Goal: Communication & Community: Share content

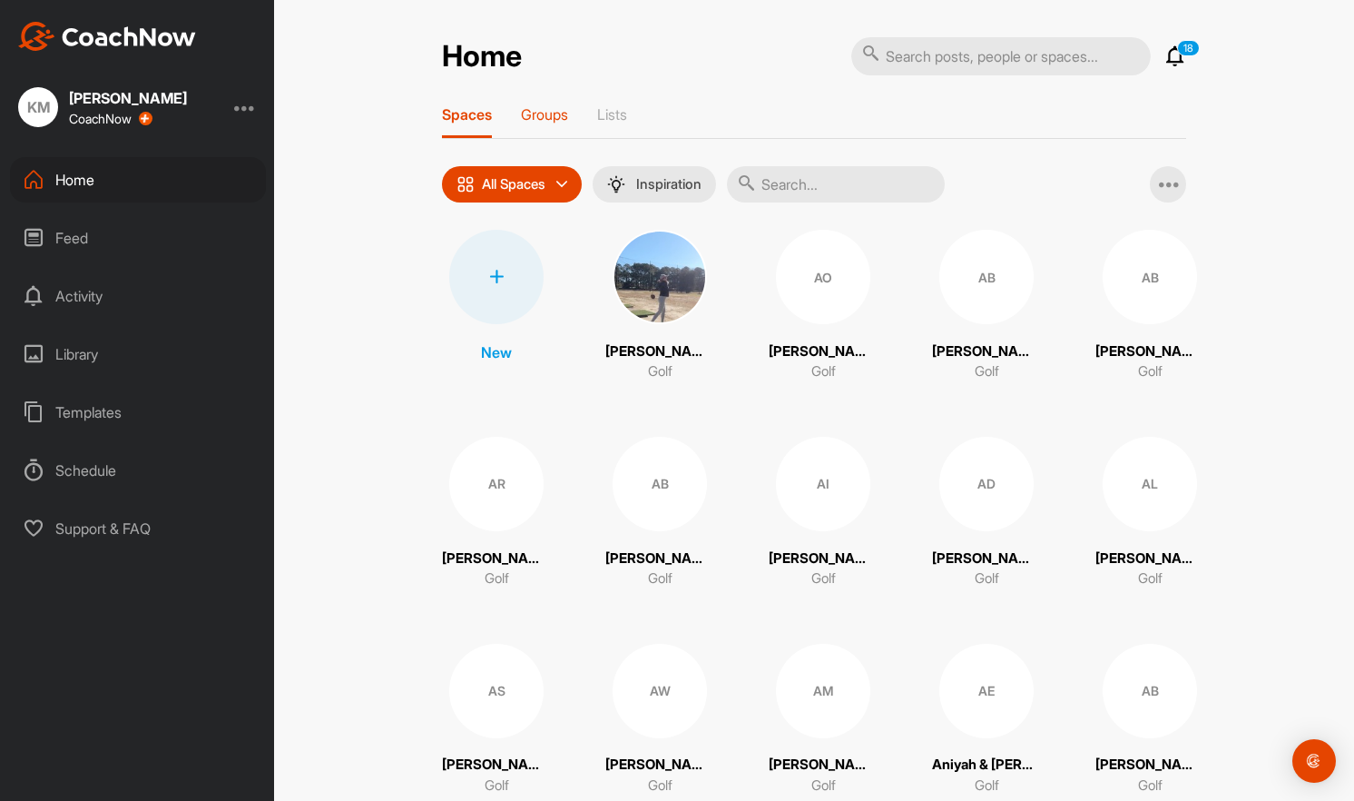
click at [546, 111] on p "Groups" at bounding box center [544, 114] width 47 height 18
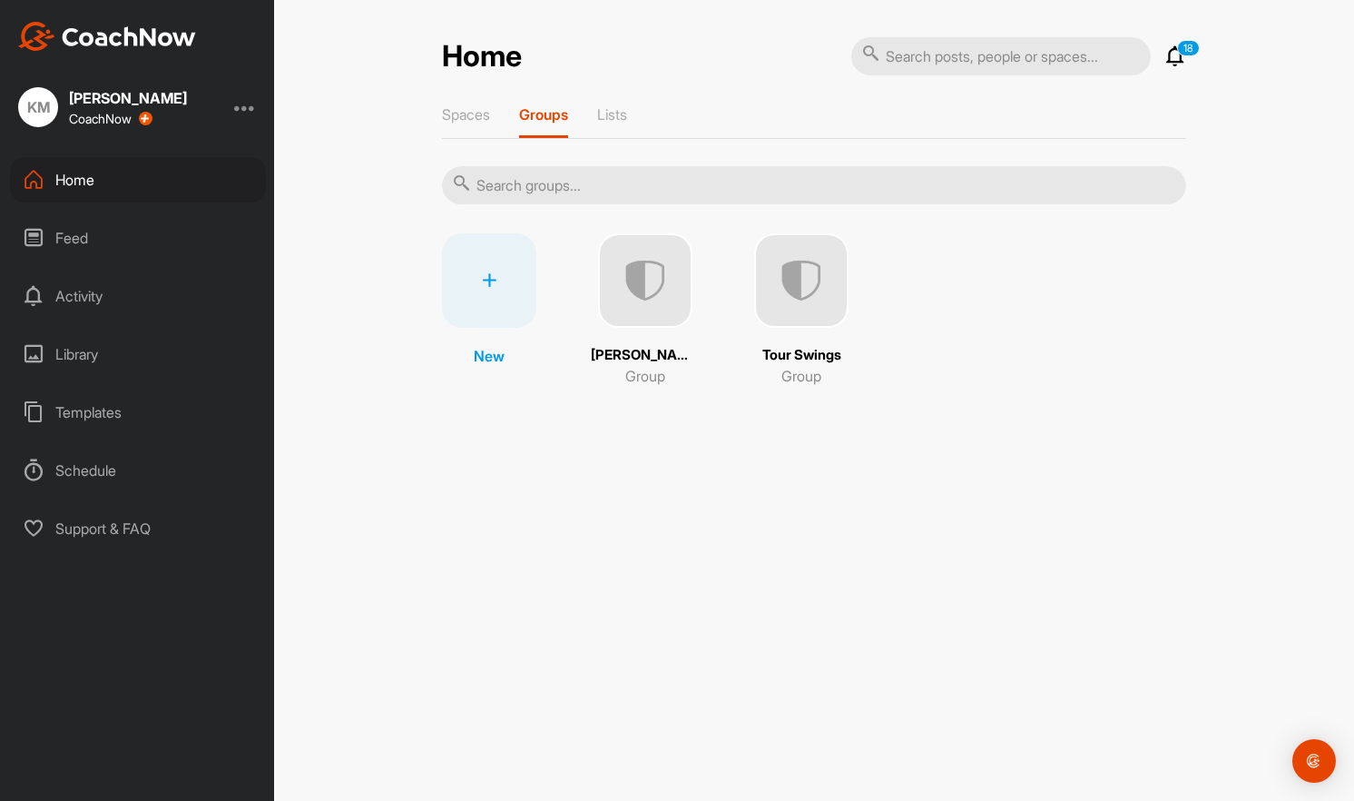
click at [673, 277] on img at bounding box center [645, 280] width 94 height 94
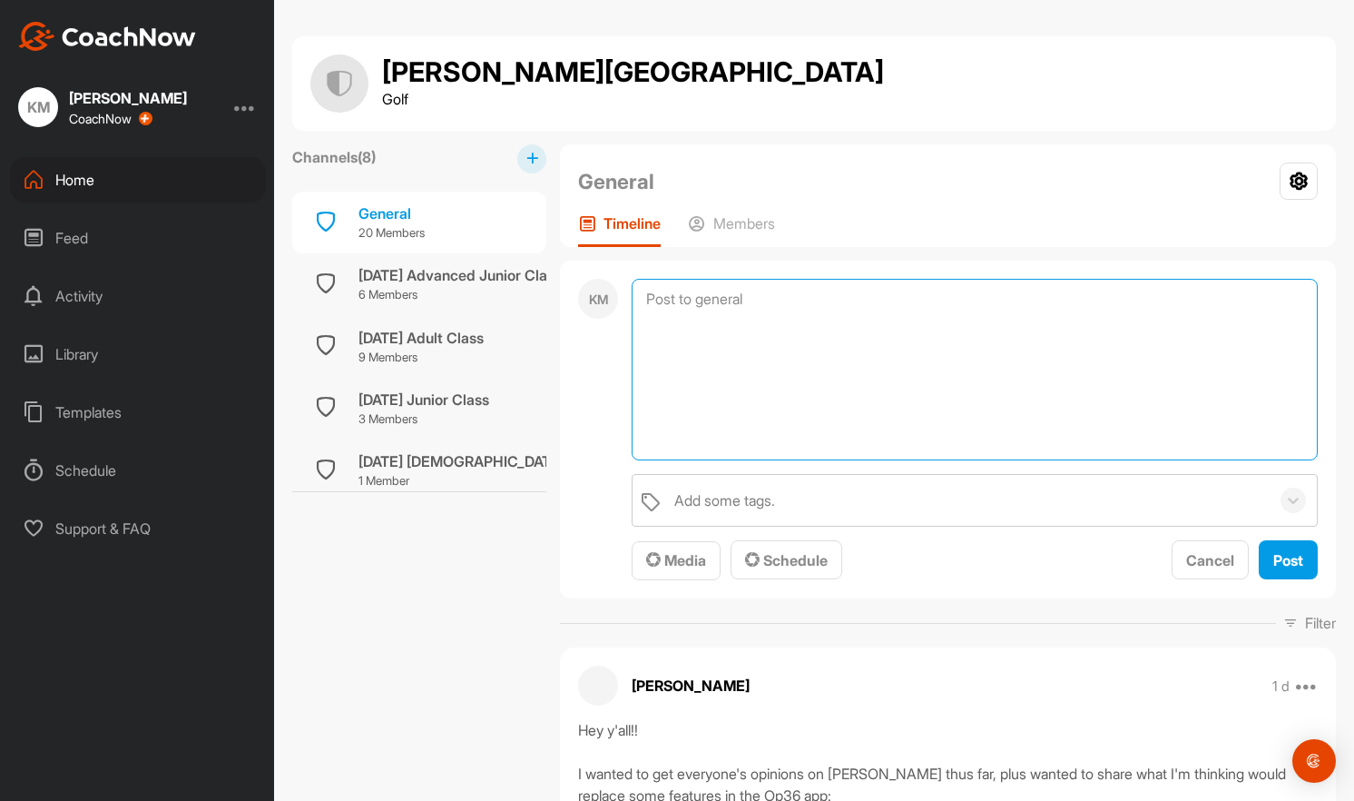
click at [831, 288] on textarea at bounding box center [975, 370] width 686 height 182
paste textarea "Good morning, everyone! Below is a quick note to update everyone on this week's…"
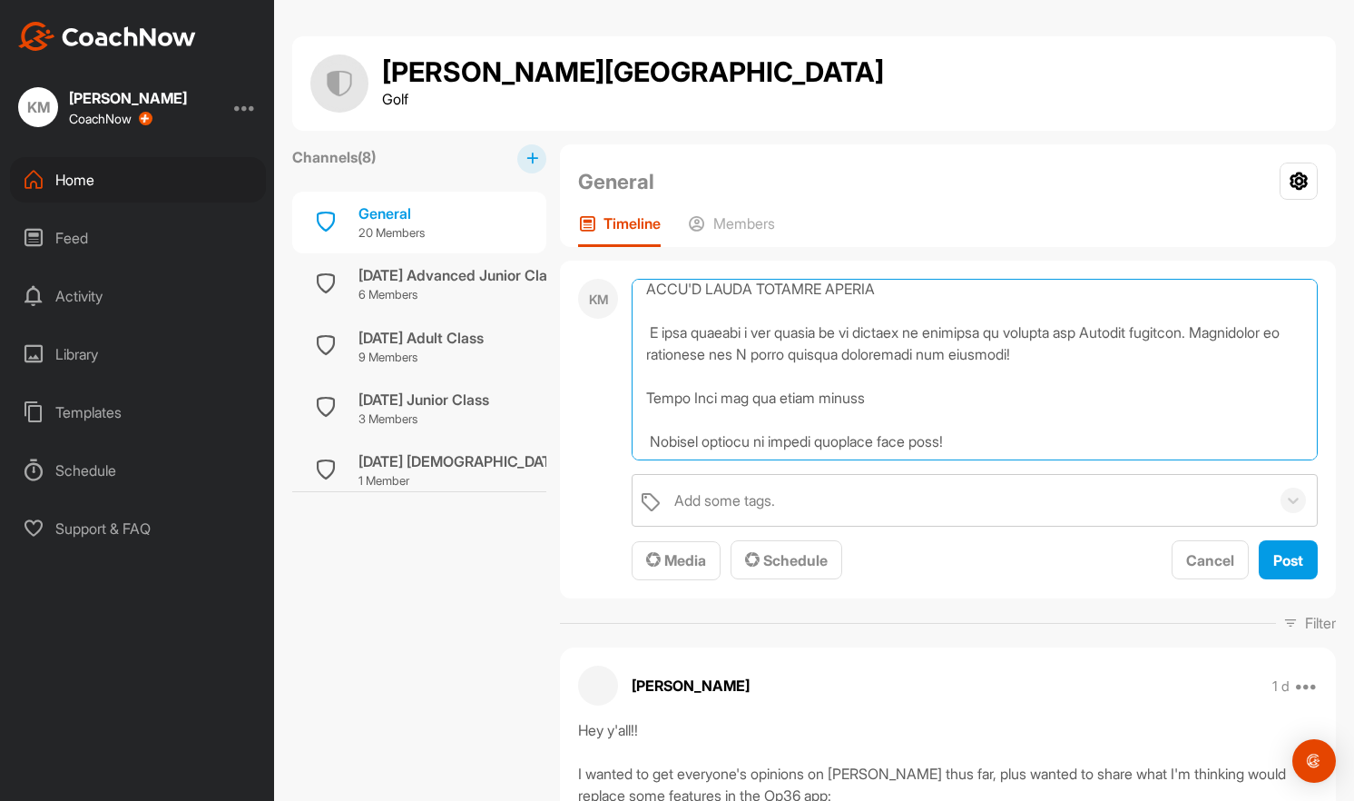
drag, startPoint x: 969, startPoint y: 448, endPoint x: 648, endPoint y: 291, distance: 356.8
click at [648, 291] on textarea at bounding box center [975, 370] width 686 height 182
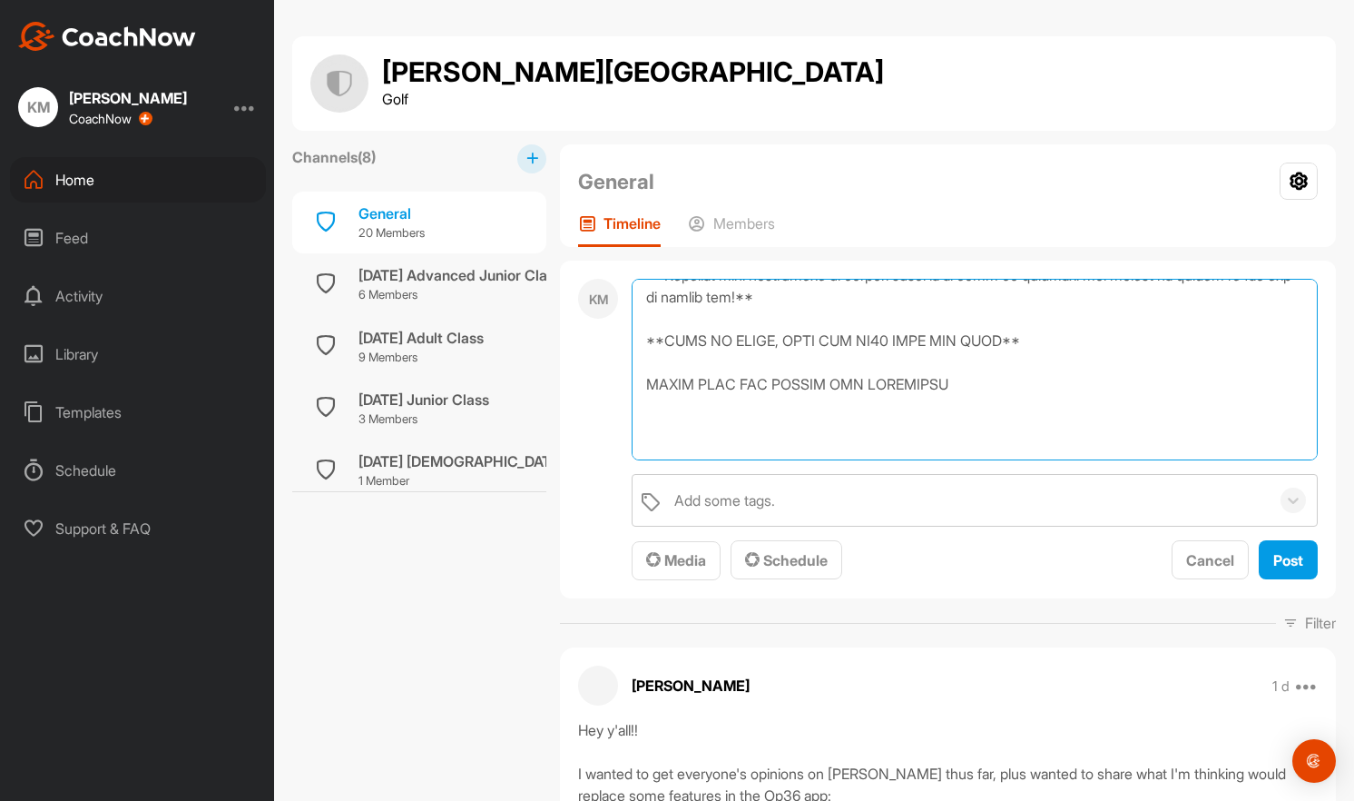
scroll to position [591, 0]
drag, startPoint x: 962, startPoint y: 396, endPoint x: 645, endPoint y: 402, distance: 316.9
click at [645, 402] on textarea at bounding box center [975, 370] width 686 height 182
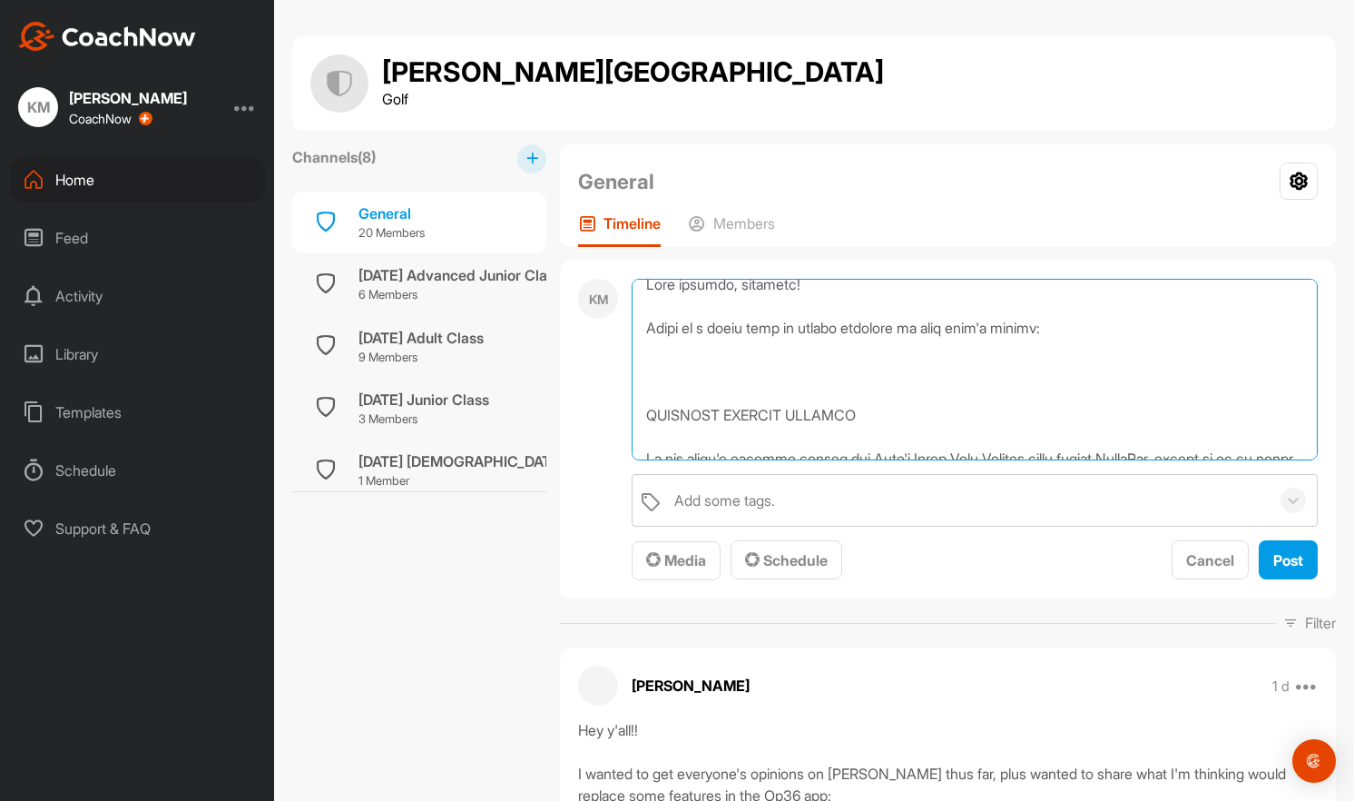
drag, startPoint x: 964, startPoint y: 386, endPoint x: 643, endPoint y: 413, distance: 322.5
click at [643, 413] on textarea at bounding box center [975, 370] width 686 height 182
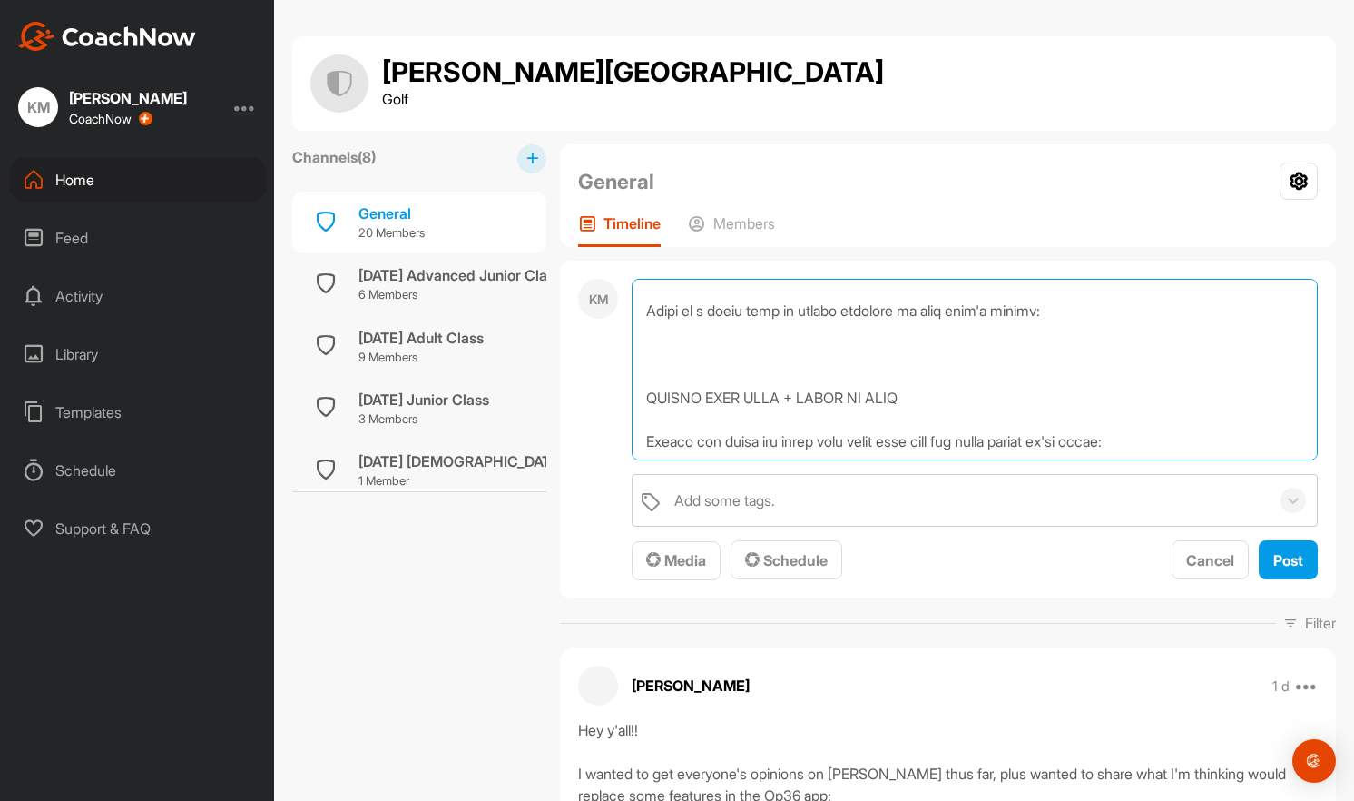
scroll to position [25, 0]
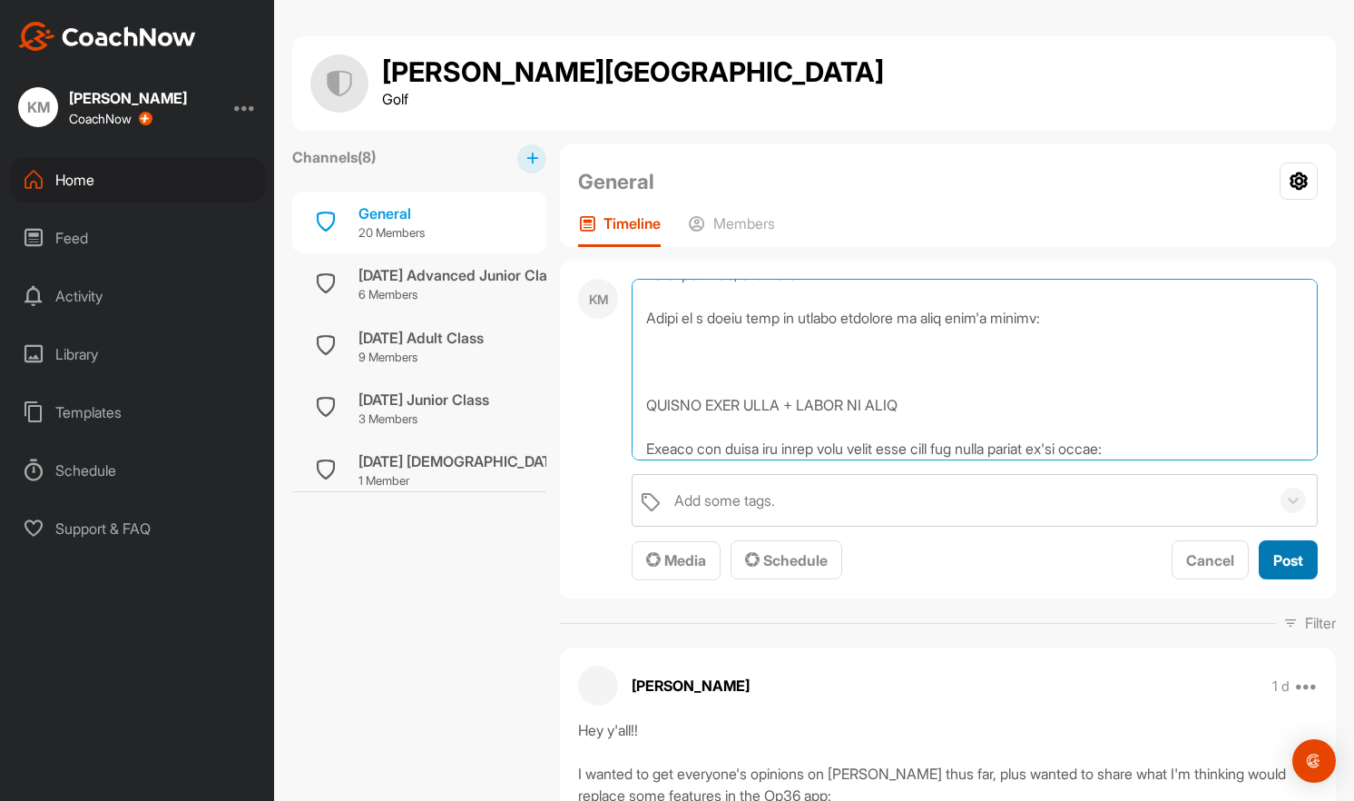
type textarea "Good morning, everyone! Below is a quick note to update everyone on this week's…"
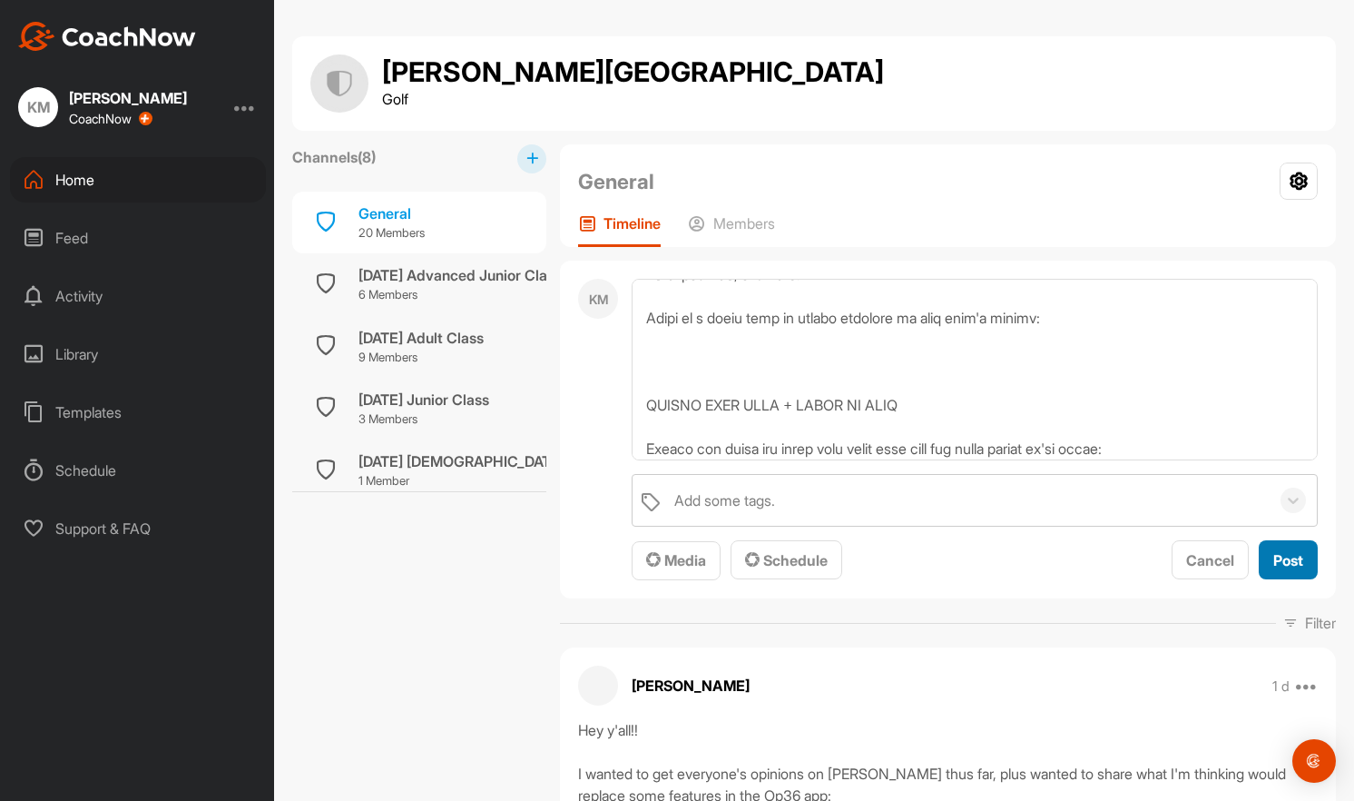
click at [1274, 566] on span "Post" at bounding box center [1289, 560] width 30 height 18
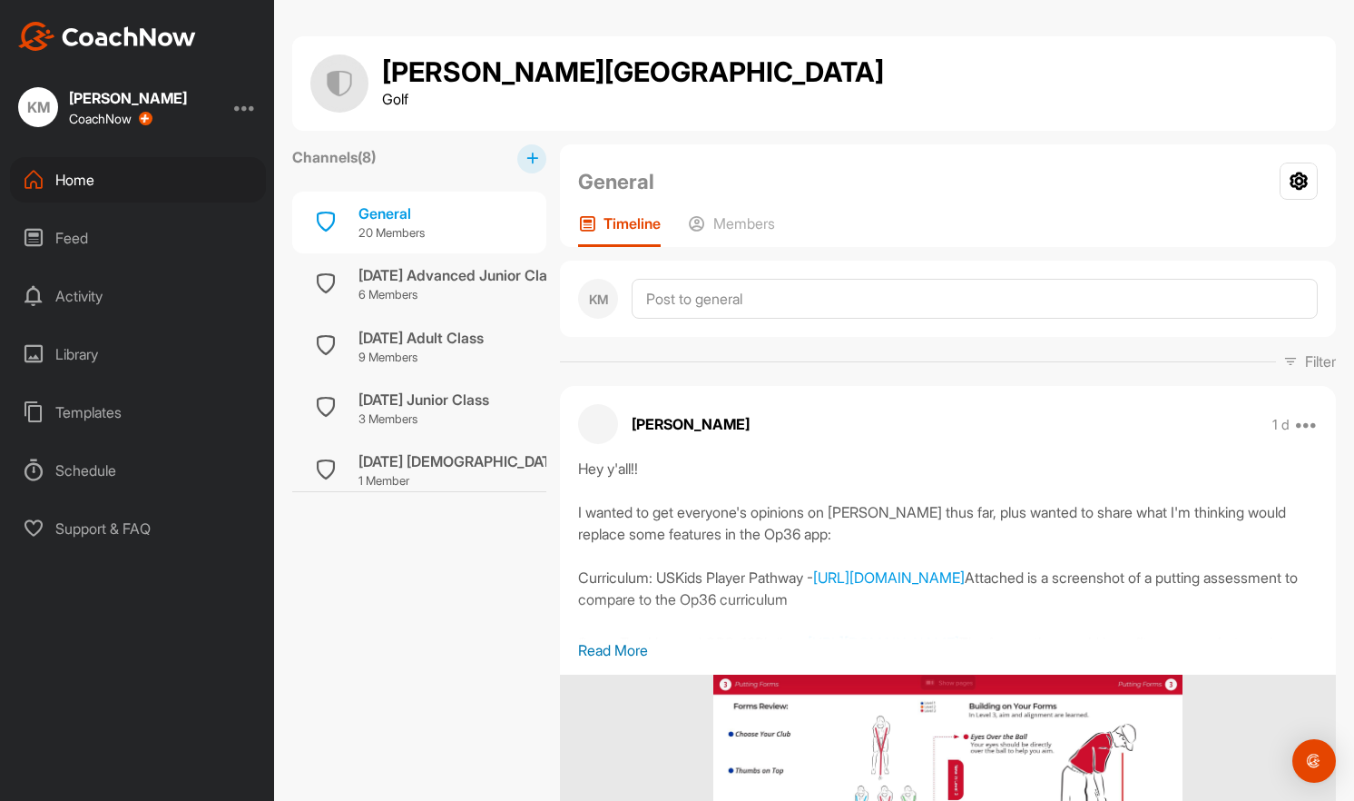
scroll to position [0, 0]
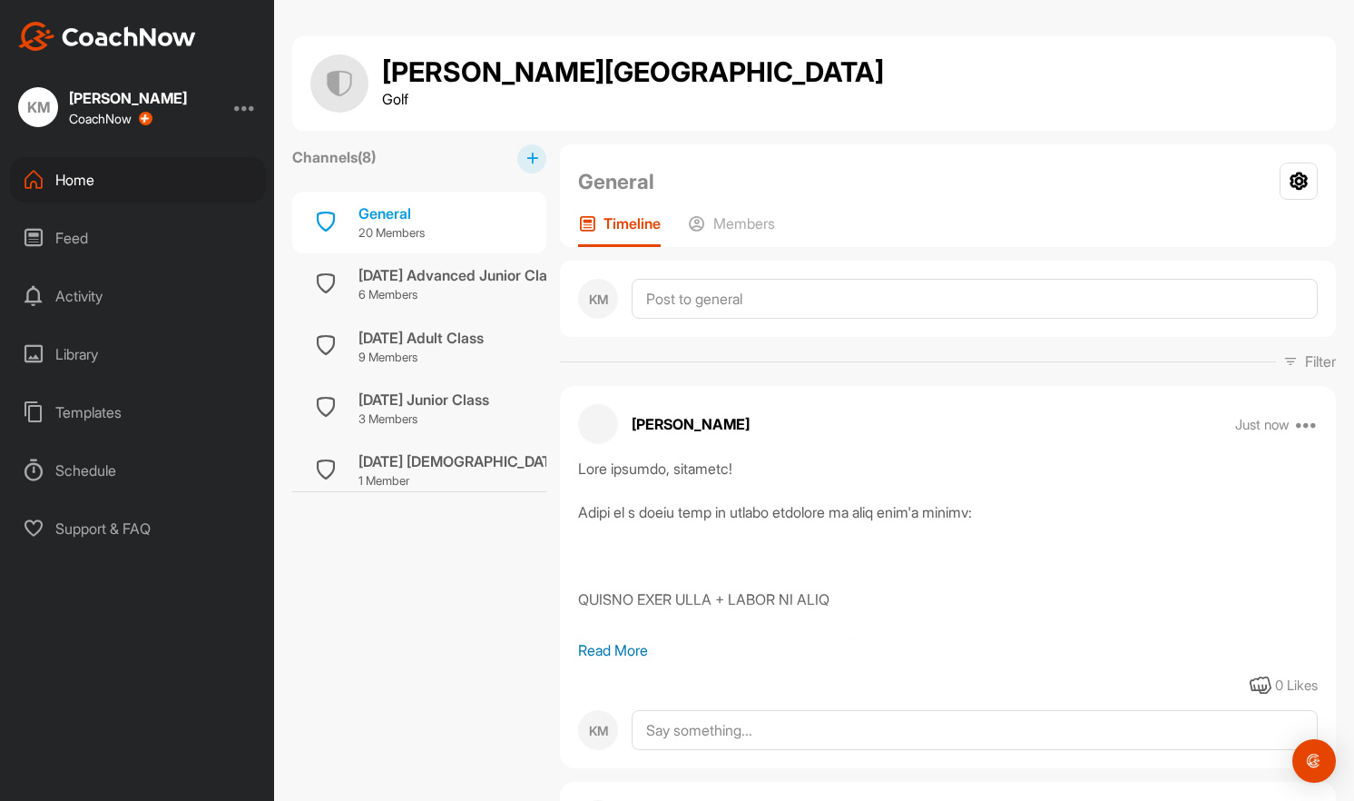
click at [635, 656] on p "Read More" at bounding box center [948, 650] width 740 height 22
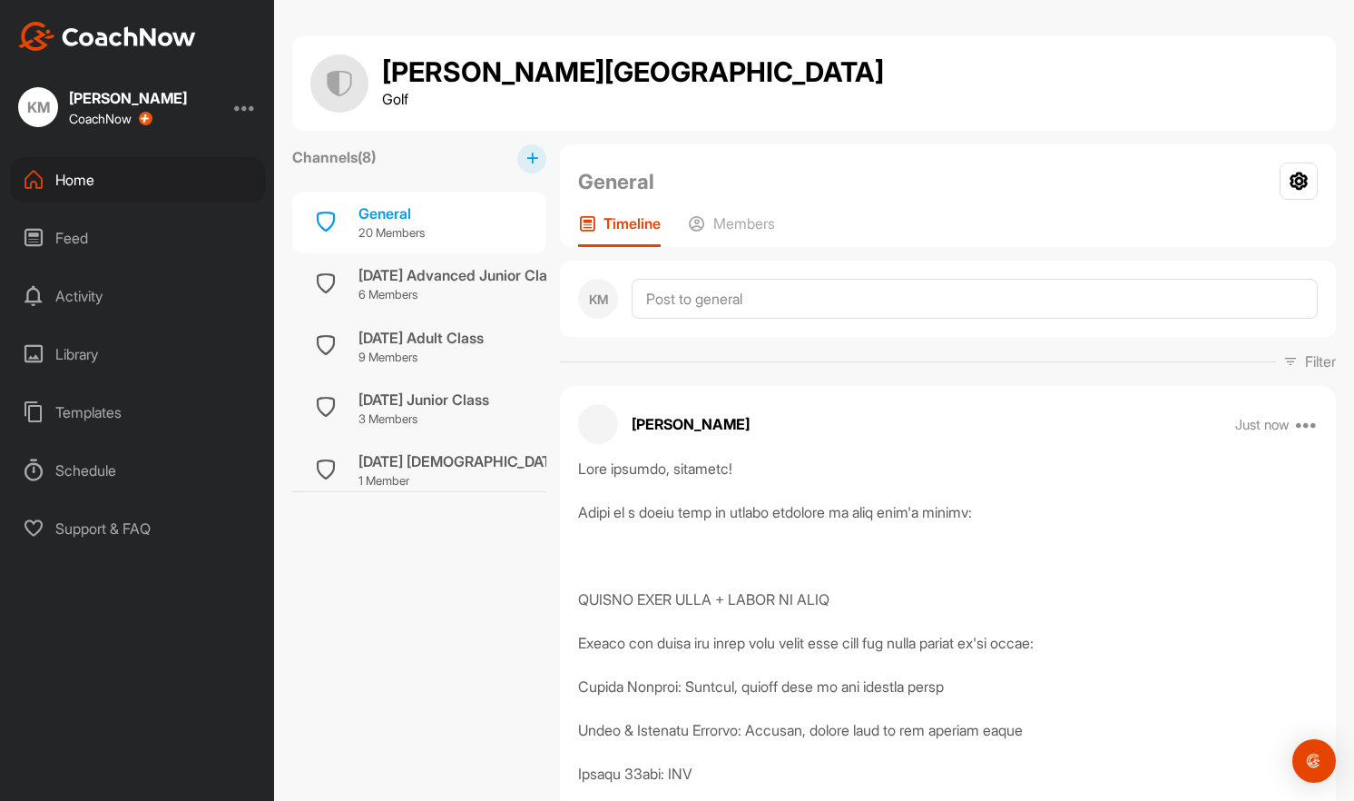
click at [178, 179] on div "Home" at bounding box center [138, 179] width 256 height 45
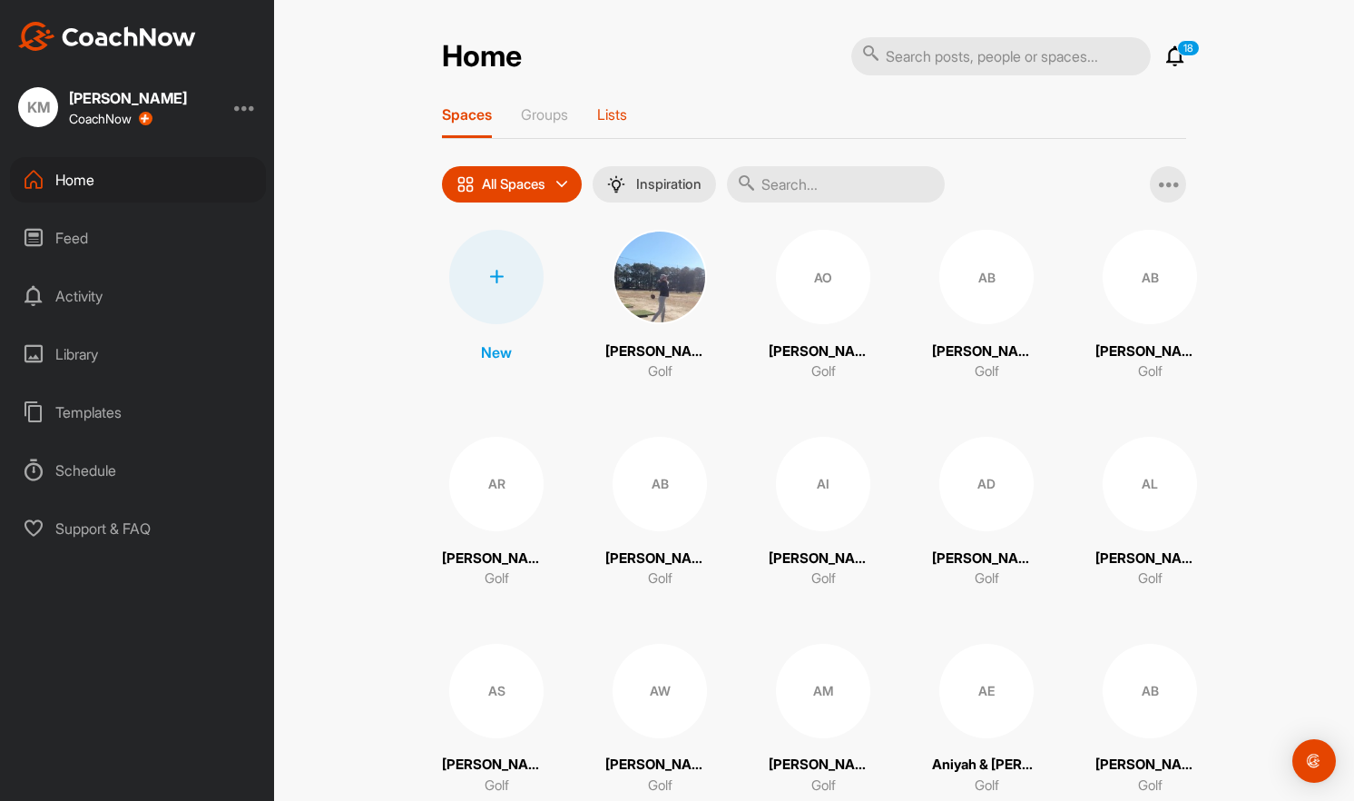
click at [619, 109] on p "Lists" at bounding box center [612, 114] width 30 height 18
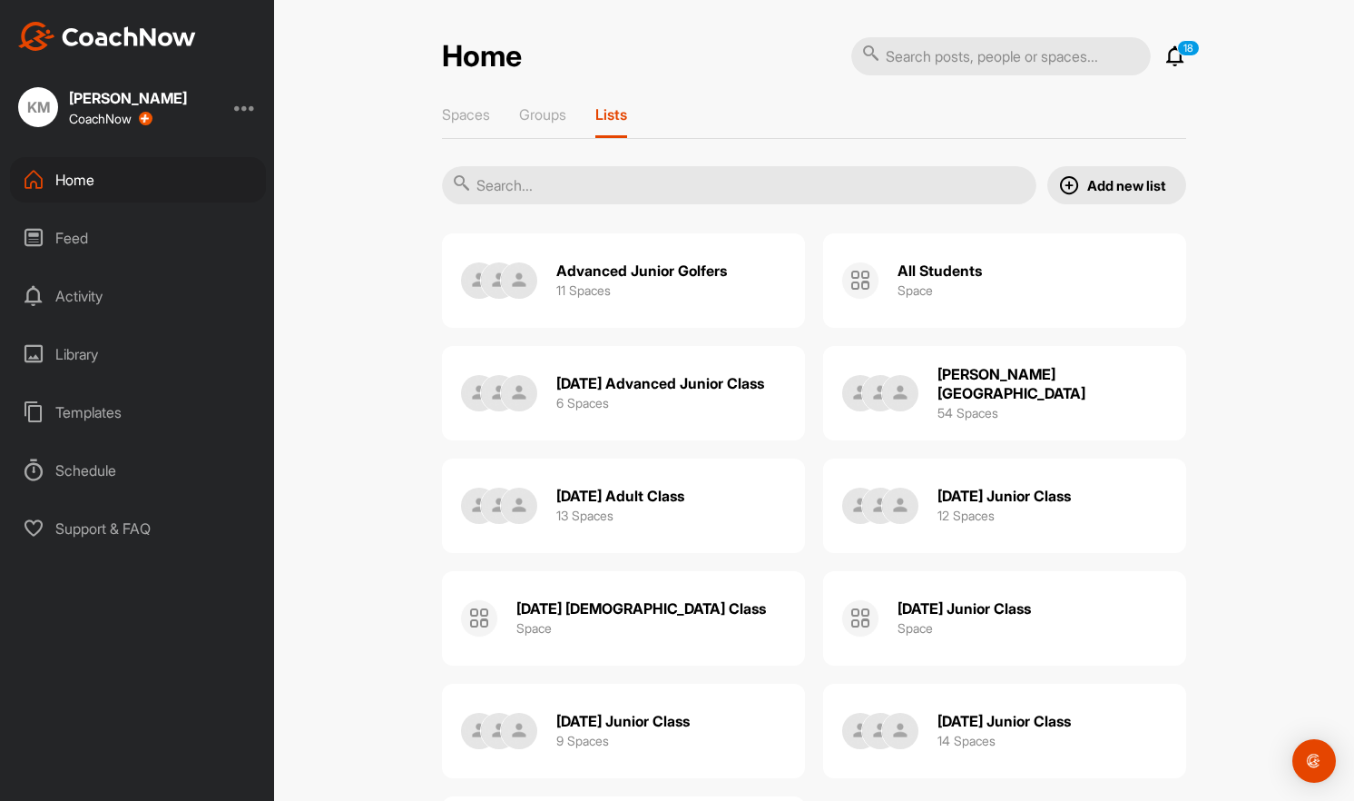
click at [1030, 397] on div "[PERSON_NAME][GEOGRAPHIC_DATA] 54 Spaces" at bounding box center [1053, 393] width 231 height 58
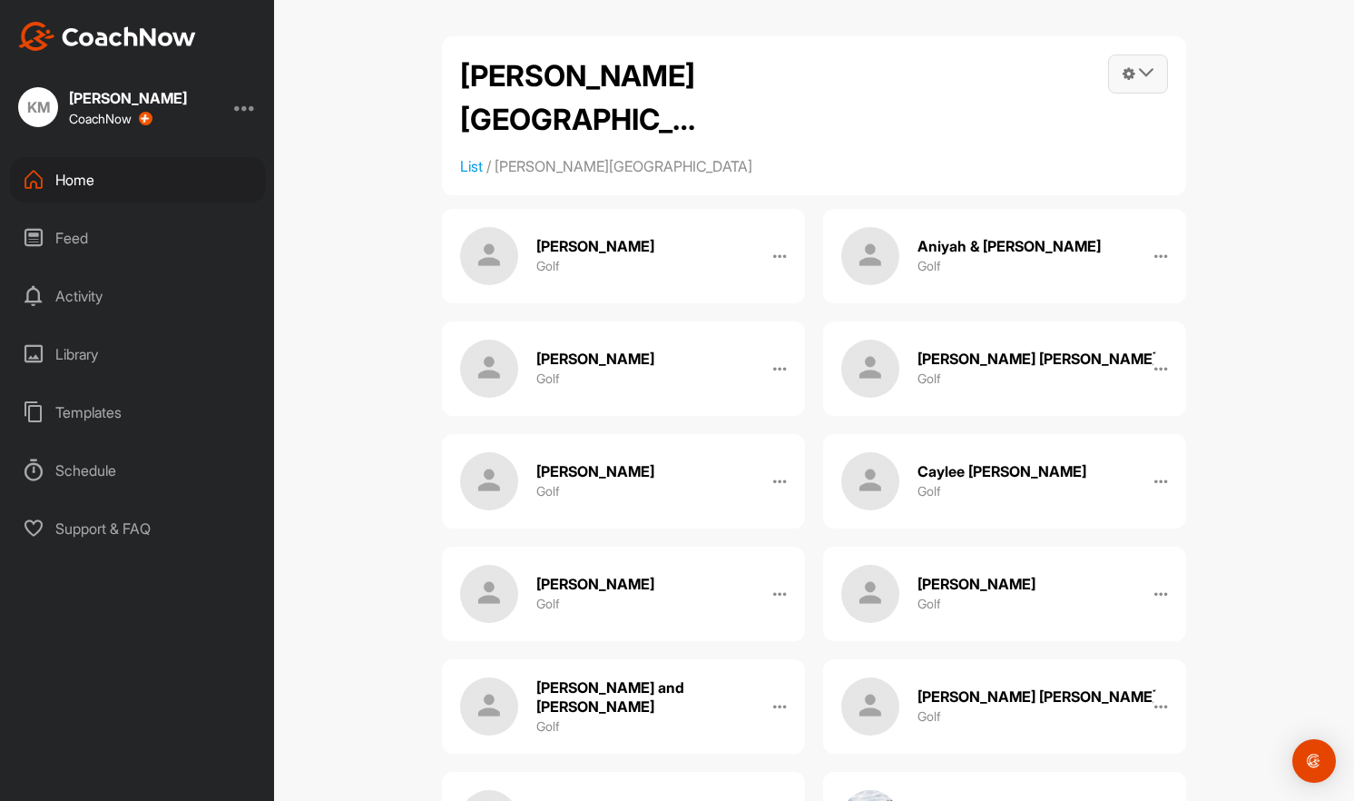
click at [1124, 80] on icon at bounding box center [1129, 73] width 13 height 15
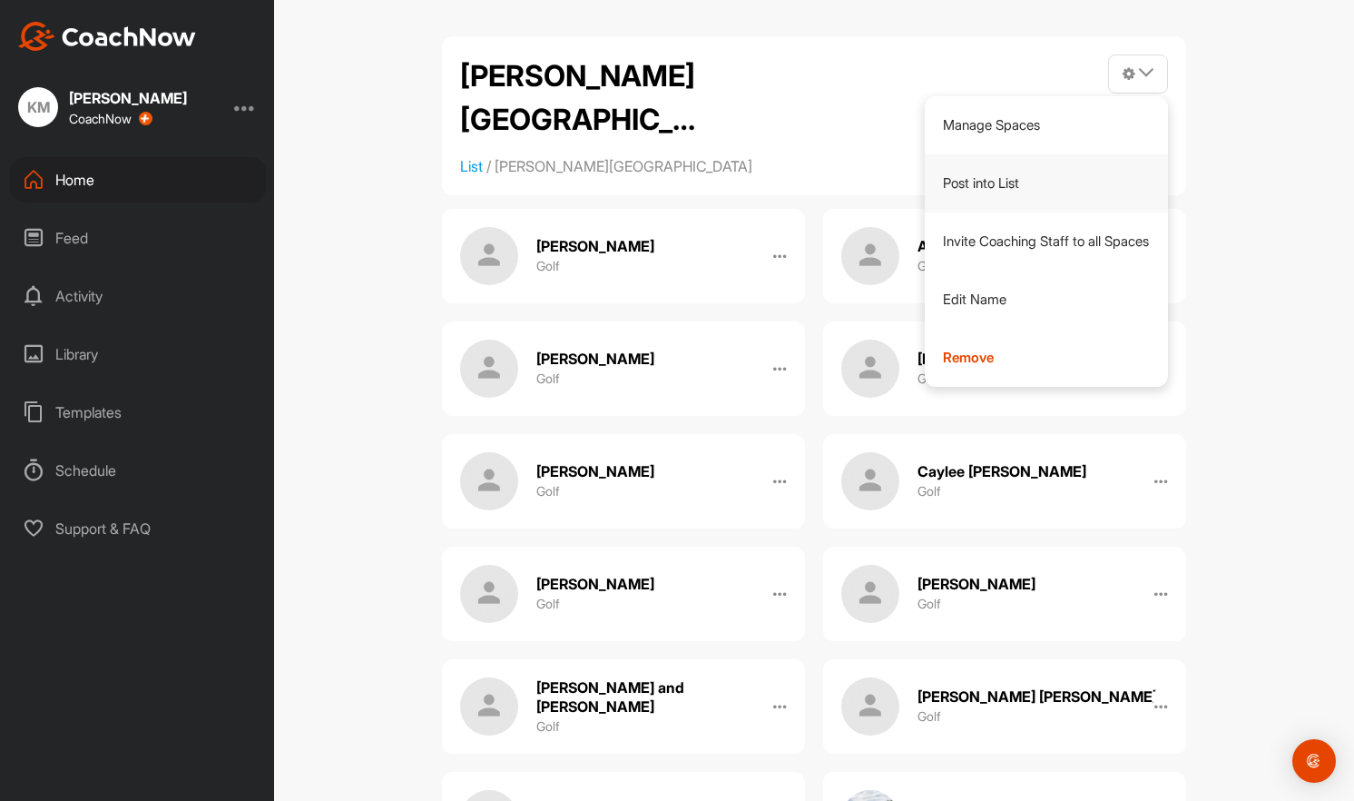
click at [1046, 172] on link "Post into List" at bounding box center [1047, 183] width 244 height 58
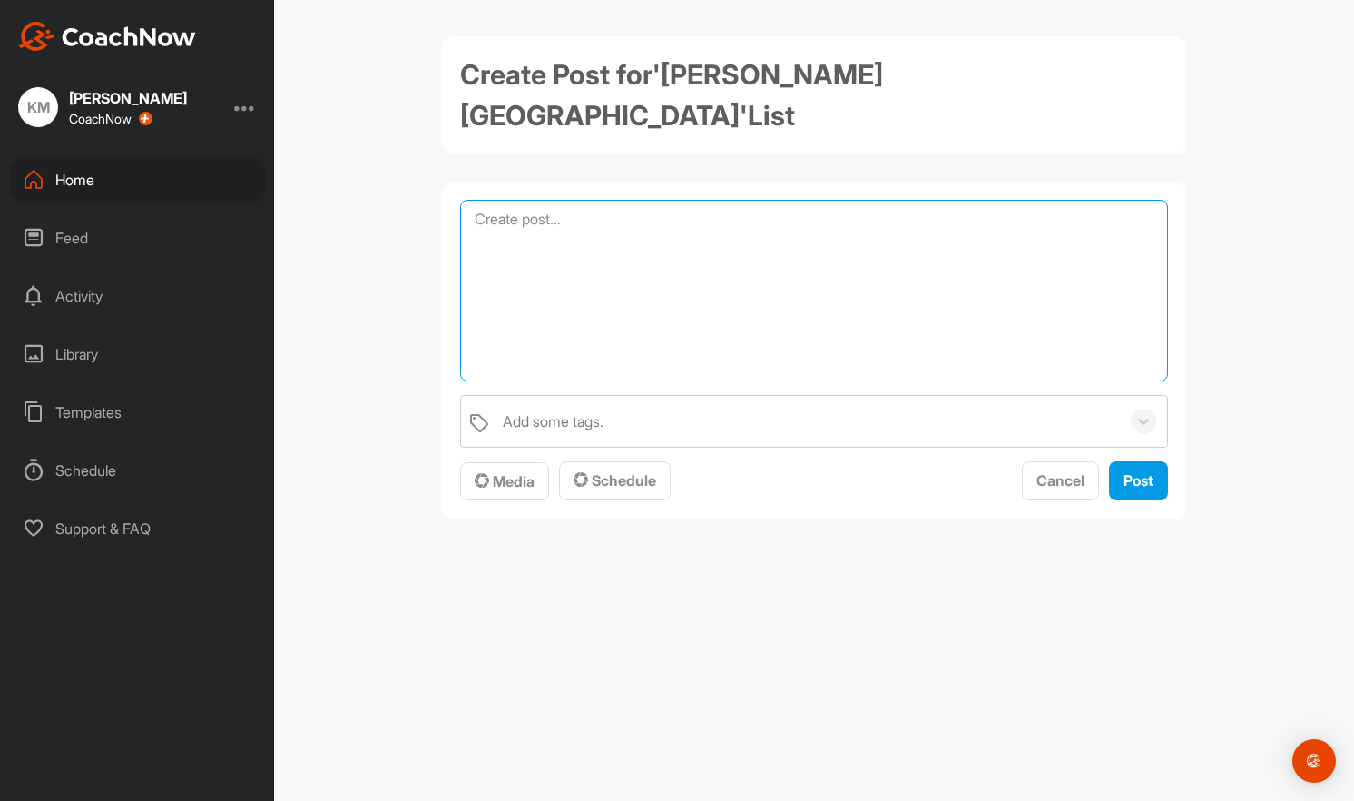
click at [609, 200] on textarea at bounding box center [814, 291] width 708 height 182
paste textarea "POSSIBLE ACADEMY CHANGES If you haven't already joined the [PERSON_NAME] Golf A…"
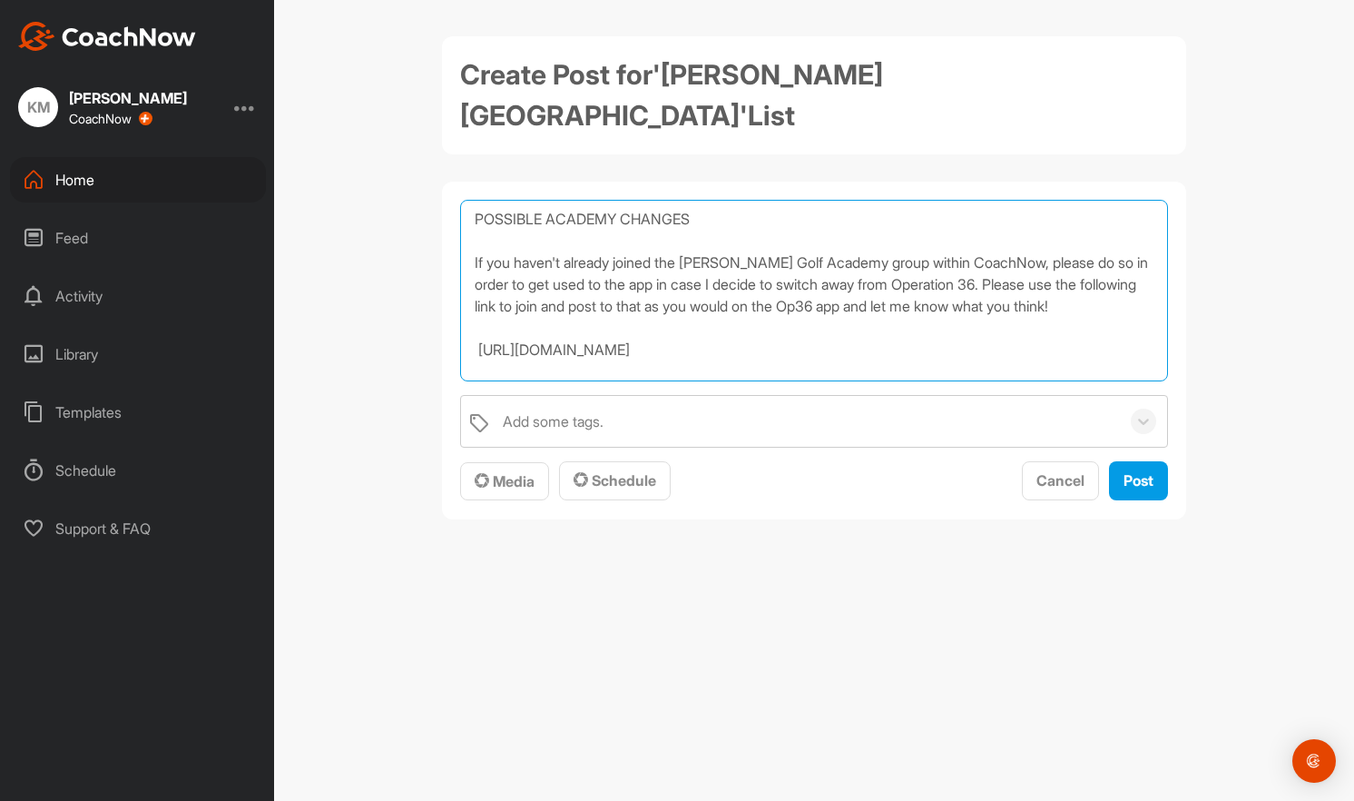
drag, startPoint x: 471, startPoint y: 218, endPoint x: 462, endPoint y: 175, distance: 43.6
click at [462, 200] on textarea "POSSIBLE ACADEMY CHANGES If you haven't already joined the [PERSON_NAME] Golf A…" at bounding box center [814, 291] width 708 height 182
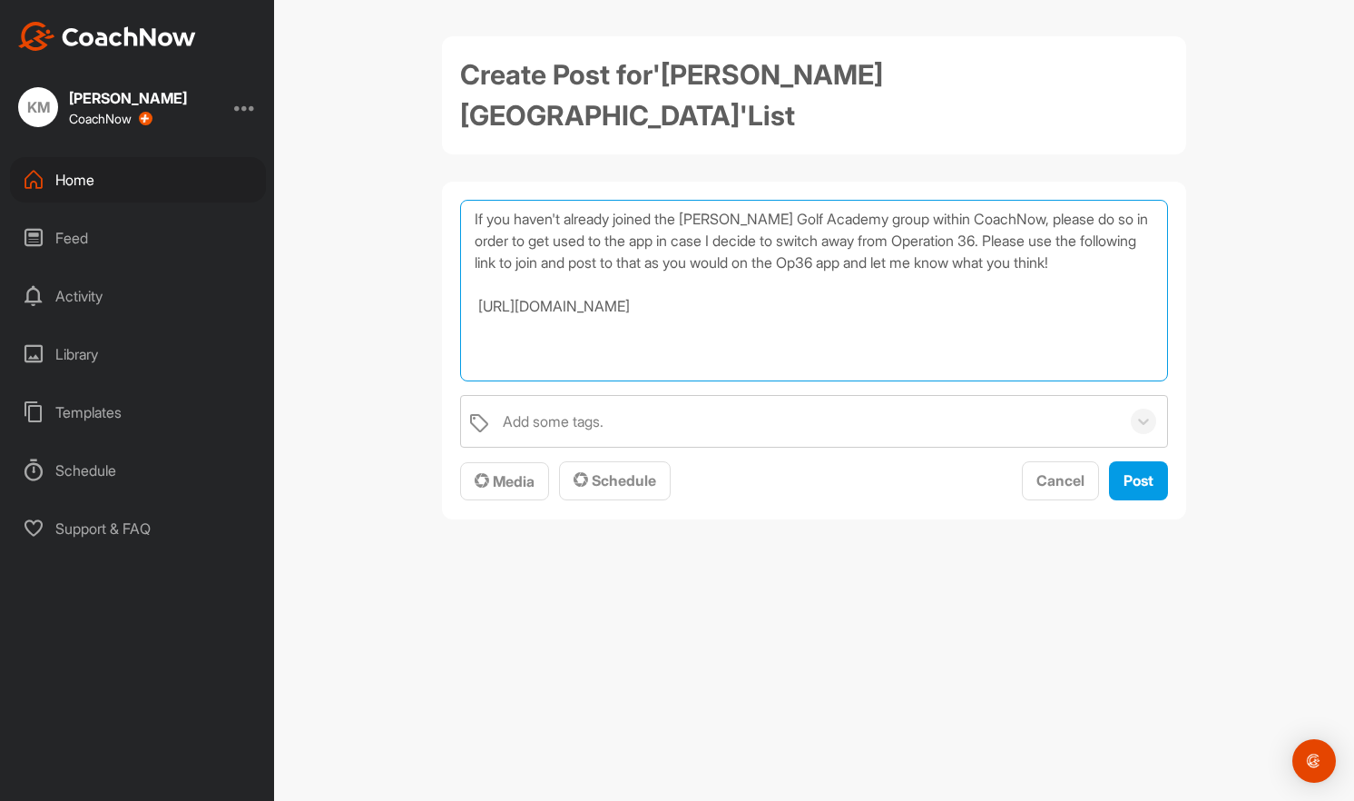
click at [796, 280] on textarea "If you haven't already joined the [PERSON_NAME] Golf Academy group within Coach…" at bounding box center [814, 291] width 708 height 182
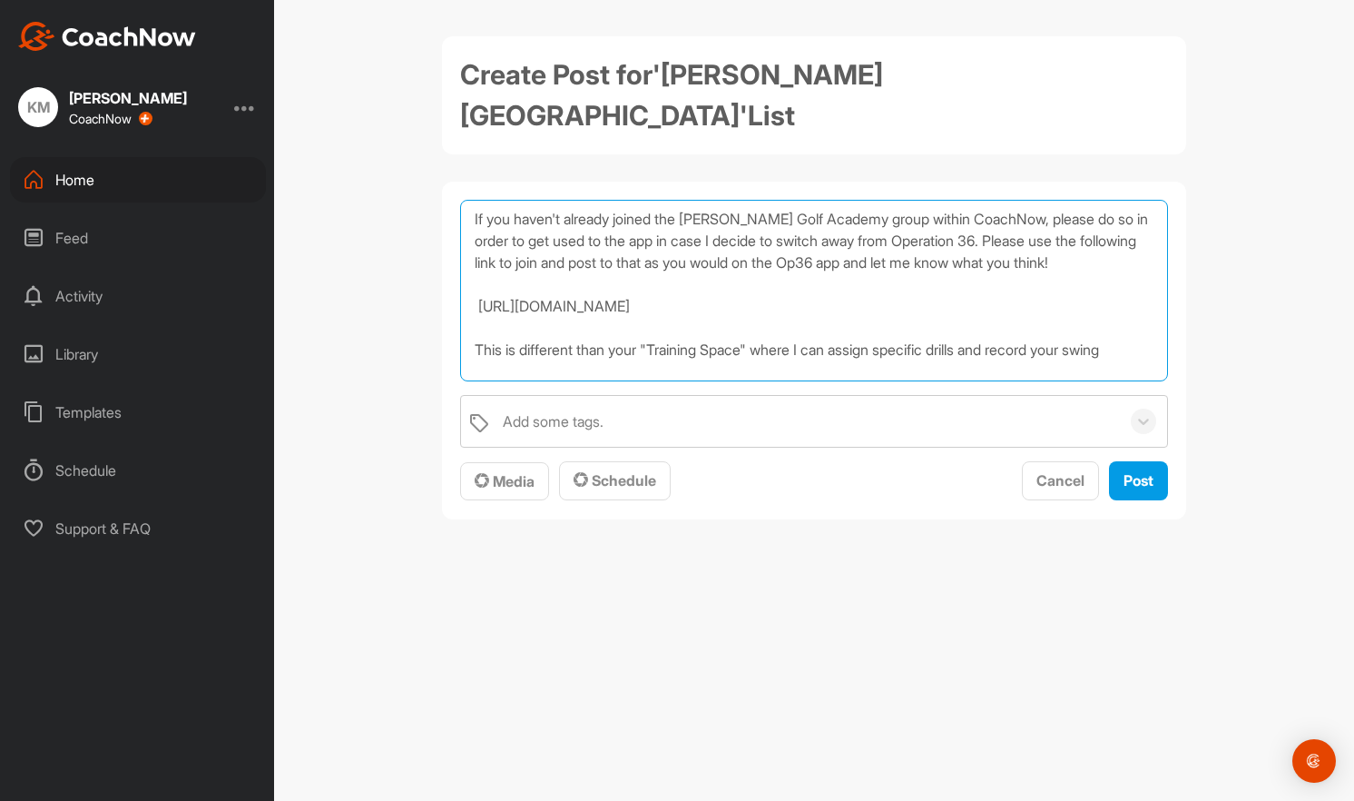
scroll to position [22, 0]
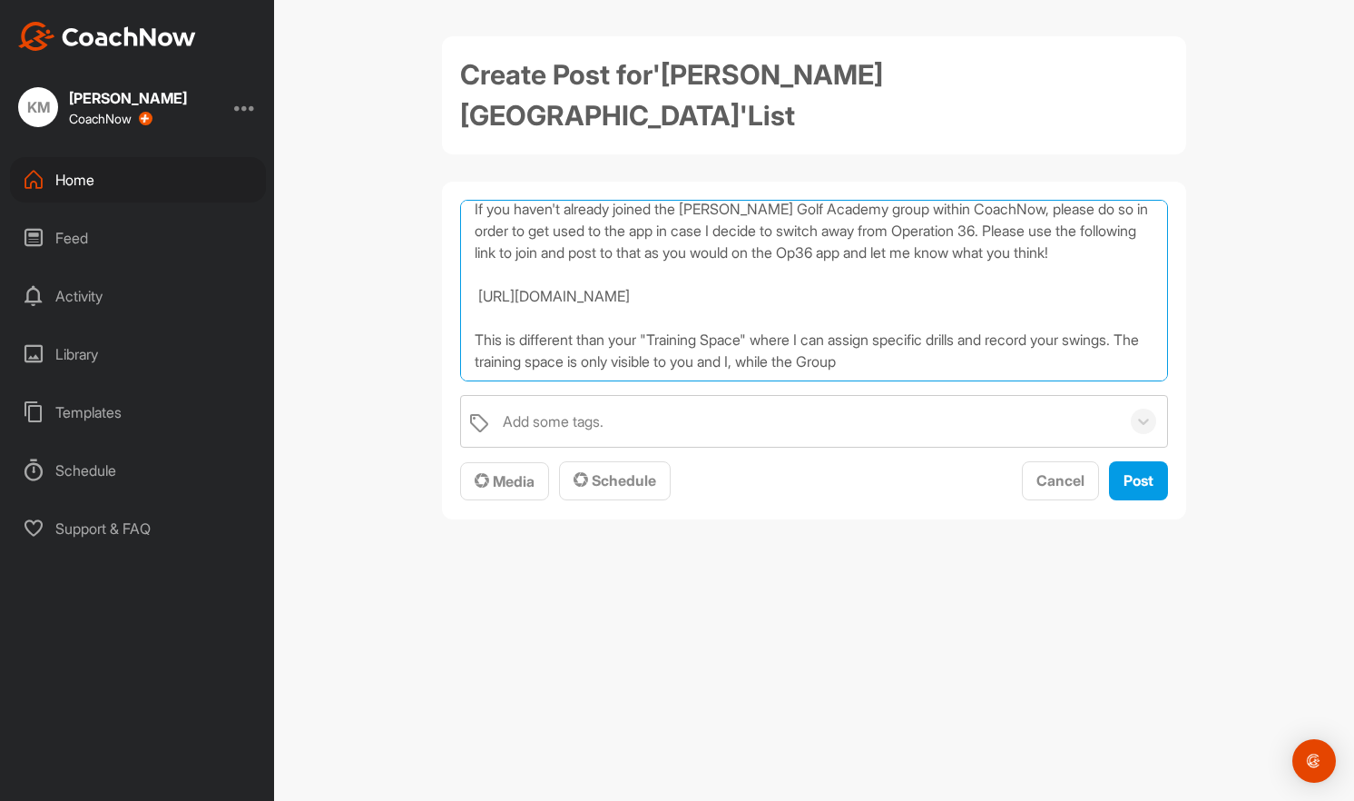
click at [625, 329] on textarea "If you haven't already joined the [PERSON_NAME] Golf Academy group within Coach…" at bounding box center [814, 291] width 708 height 182
click at [567, 332] on textarea "If you haven't already joined the [PERSON_NAME] Golf Academy group within Coach…" at bounding box center [814, 291] width 708 height 182
click at [982, 330] on textarea "If you haven't already joined the [PERSON_NAME] Golf Academy group within Coach…" at bounding box center [814, 291] width 708 height 182
click at [885, 331] on textarea "If you haven't already joined the [PERSON_NAME] Golf Academy group within Coach…" at bounding box center [814, 291] width 708 height 182
click at [1125, 336] on textarea "If you haven't already joined the [PERSON_NAME] Golf Academy group within Coach…" at bounding box center [814, 291] width 708 height 182
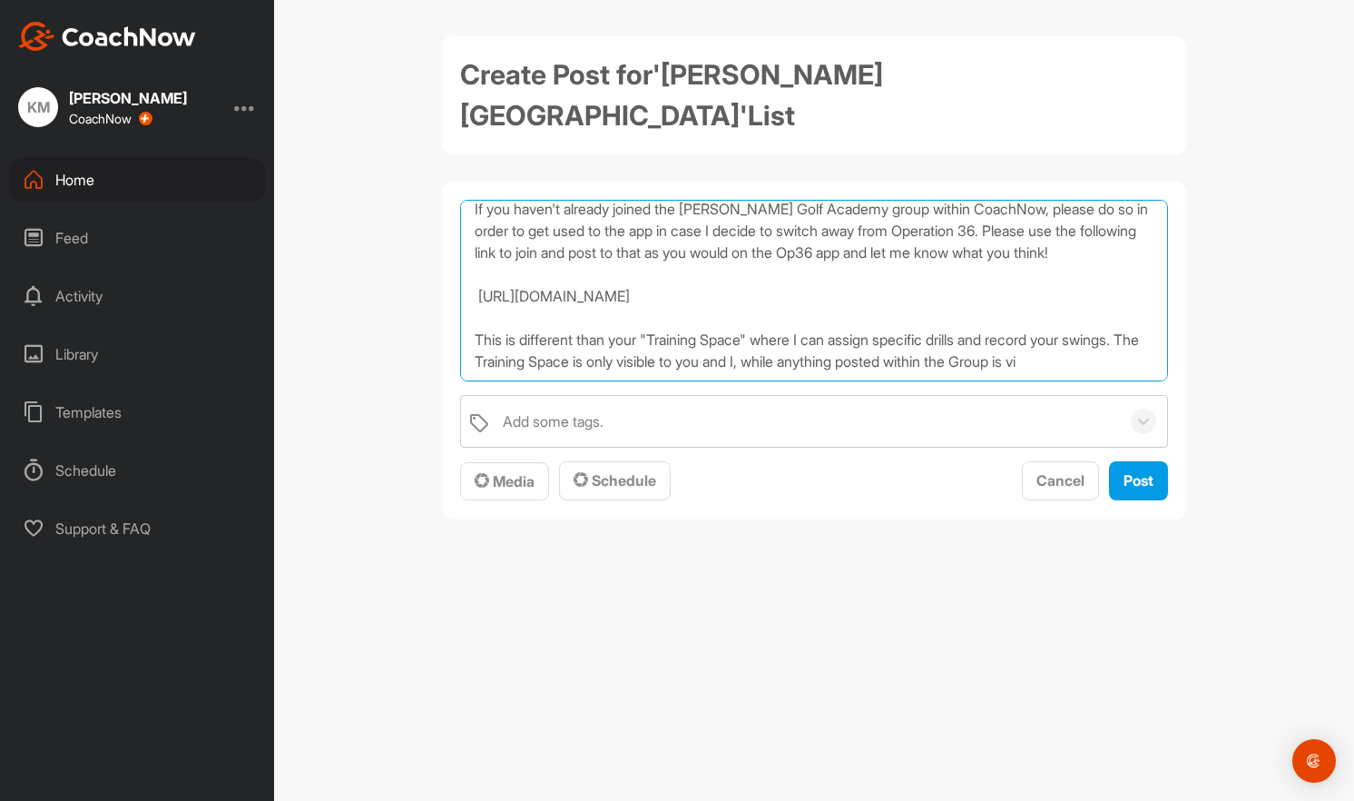
scroll to position [44, 0]
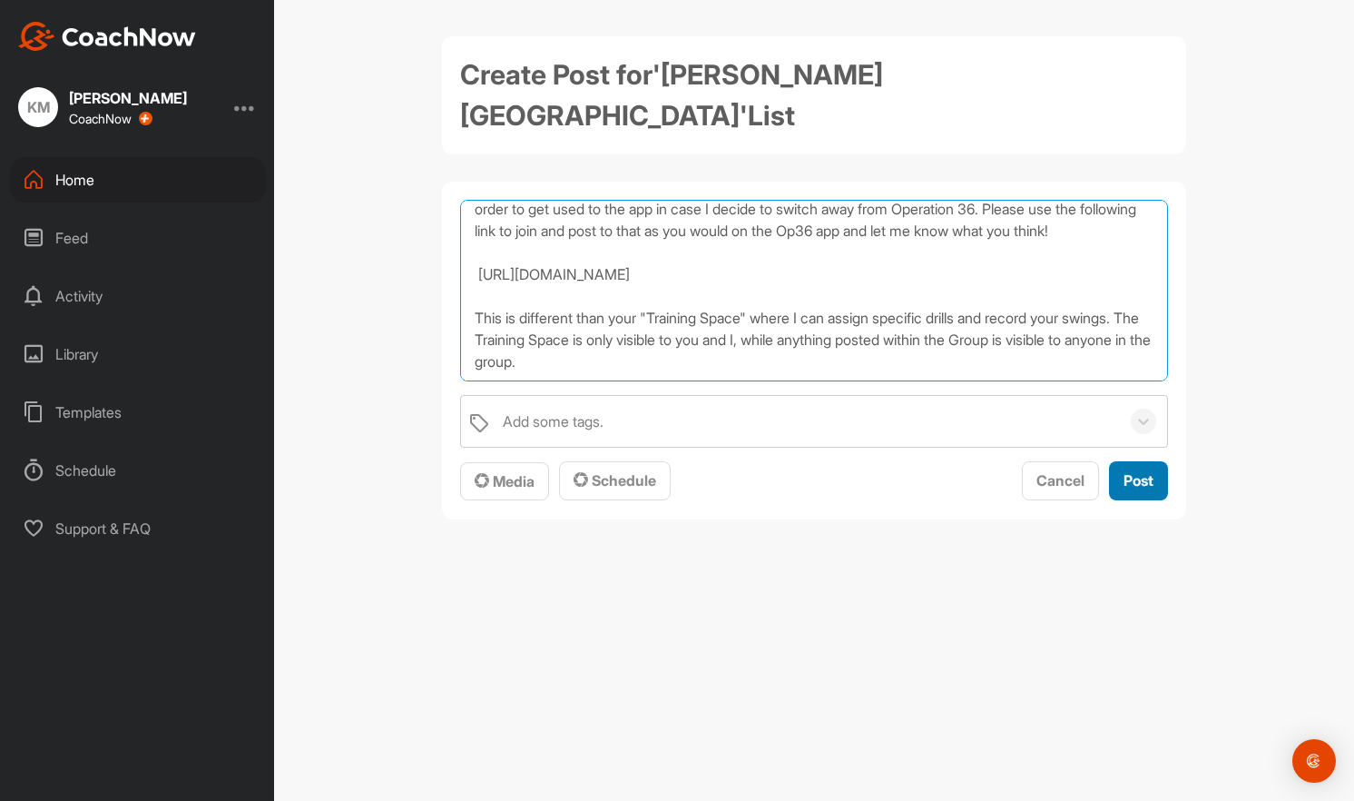
type textarea "If you haven't already joined the [PERSON_NAME] Golf Academy group within Coach…"
click at [1128, 469] on div "Post" at bounding box center [1139, 480] width 30 height 22
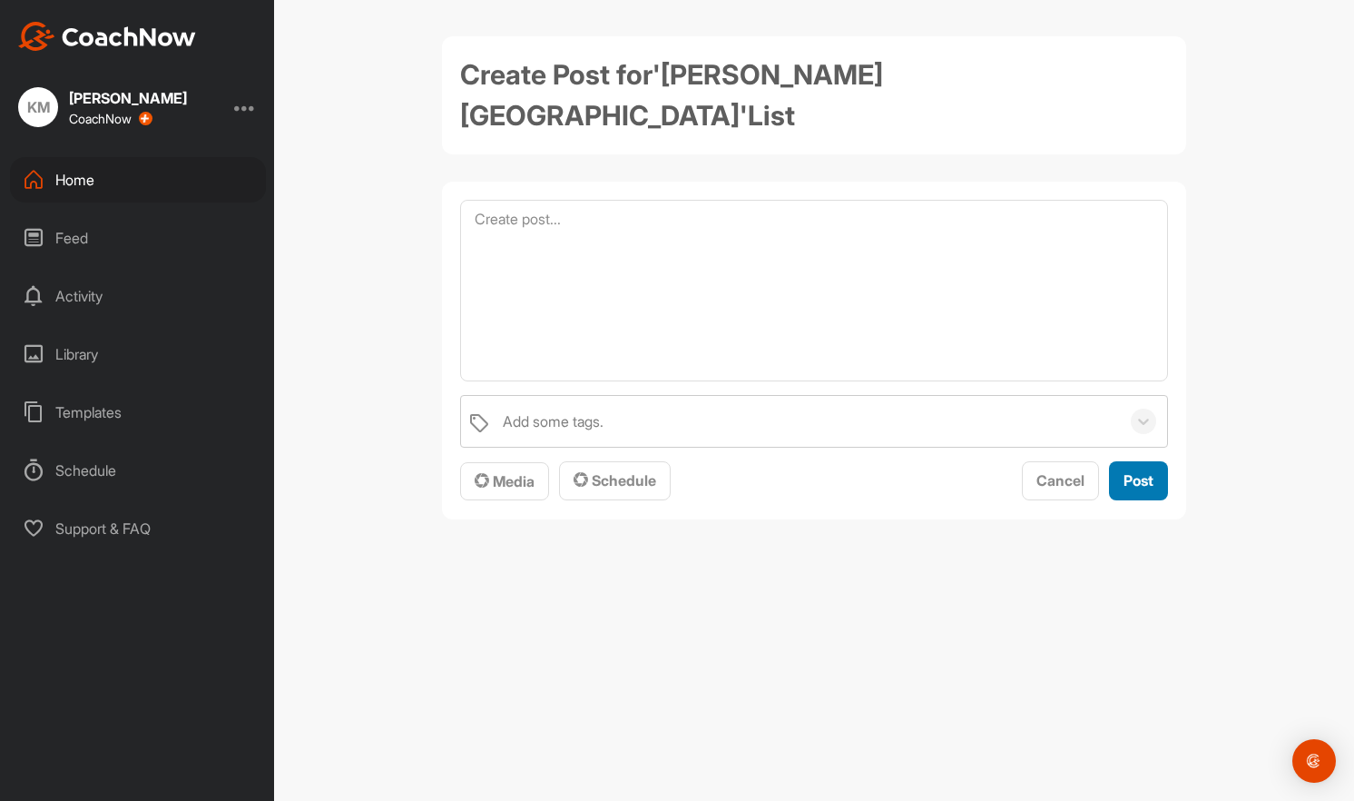
scroll to position [0, 0]
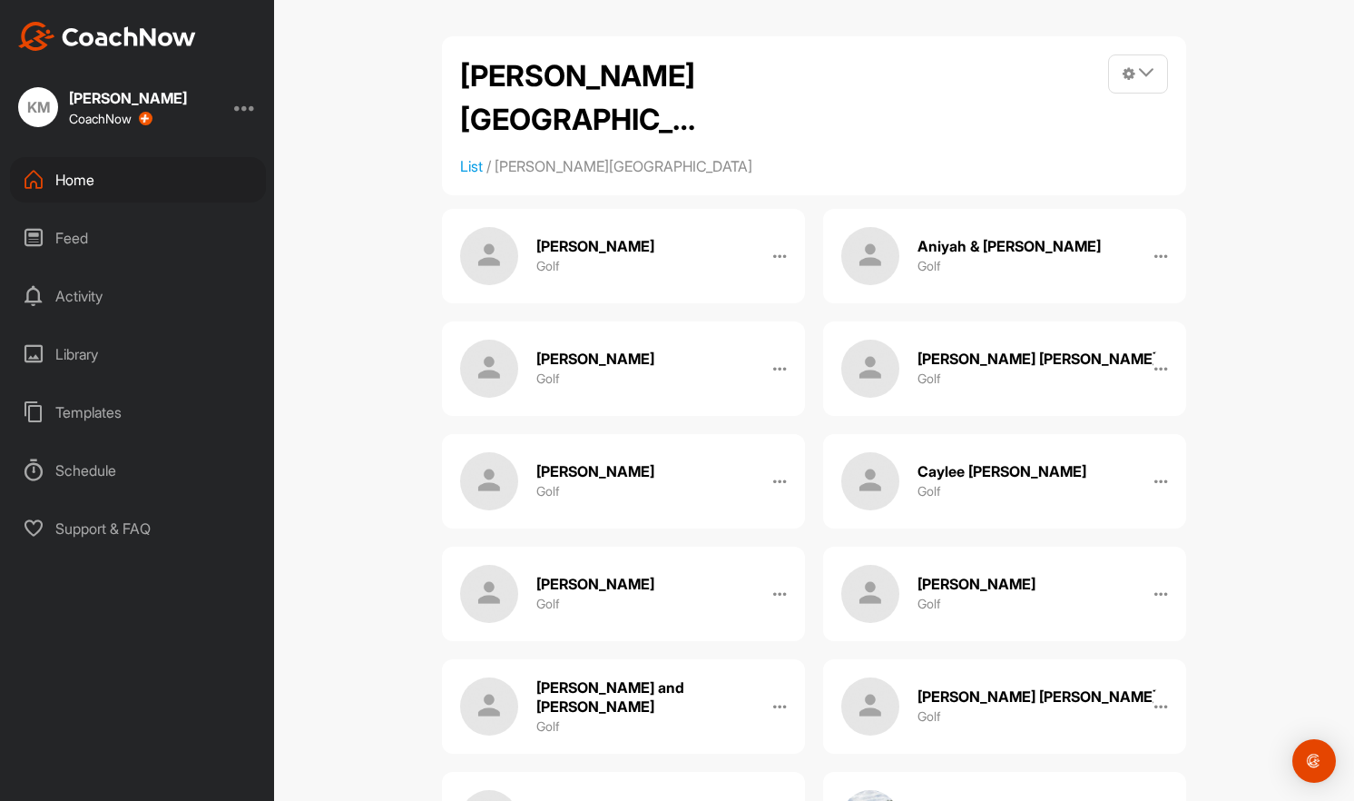
click at [122, 172] on div "Home" at bounding box center [138, 179] width 256 height 45
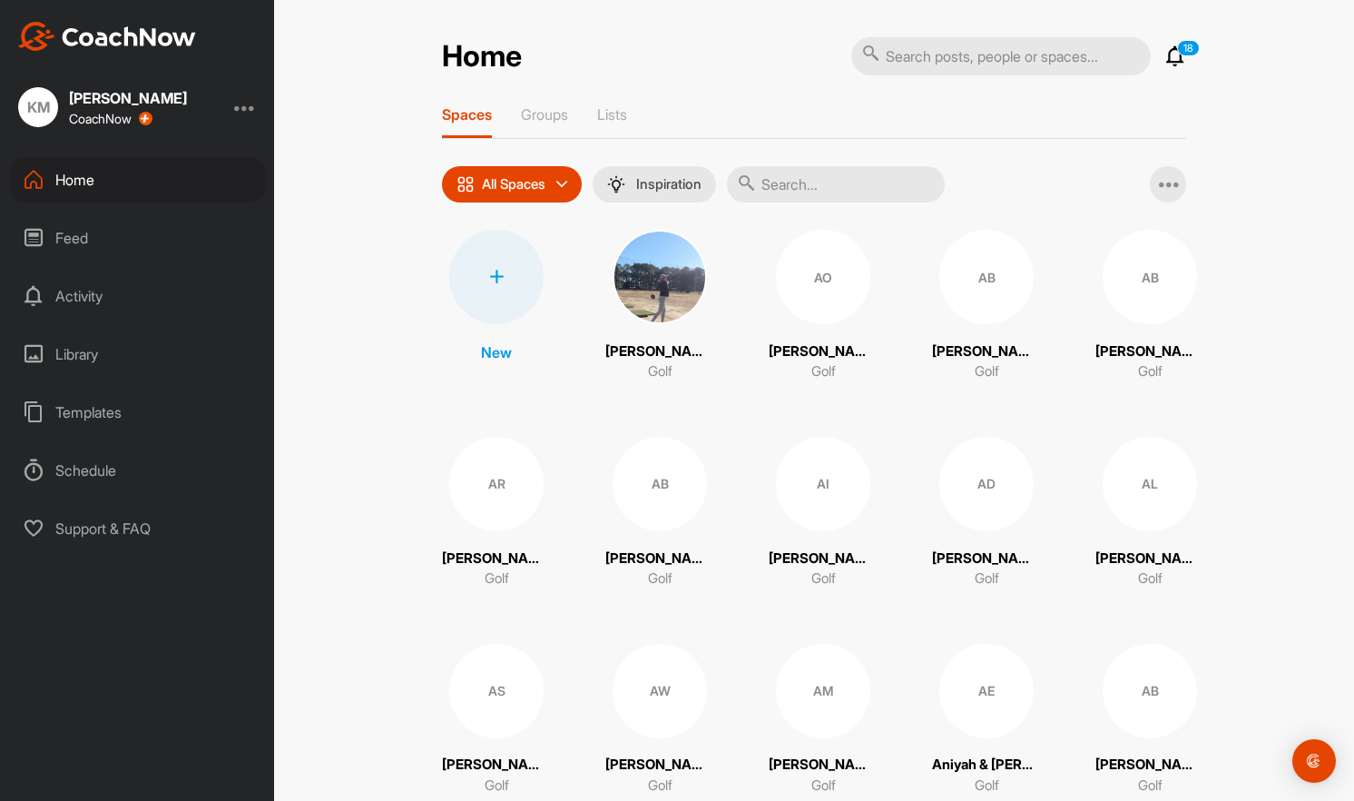
click at [81, 241] on div "Feed" at bounding box center [138, 237] width 256 height 45
